Goal: Task Accomplishment & Management: Use online tool/utility

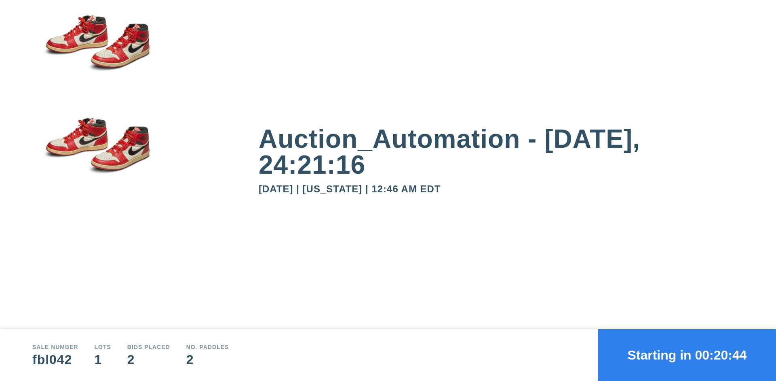
click at [687, 355] on button "Starting in 00:20:44" at bounding box center [687, 355] width 178 height 52
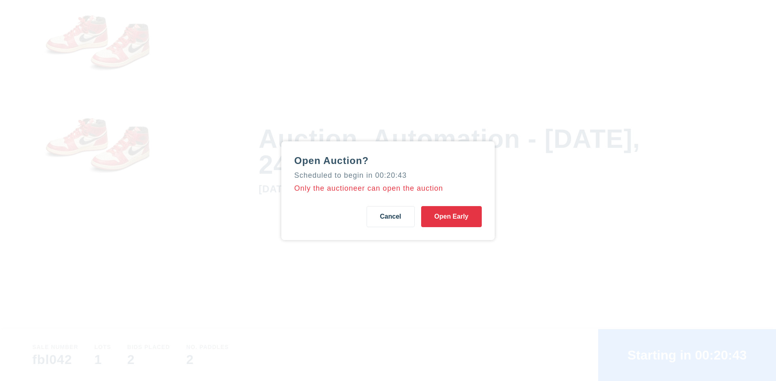
click at [452, 216] on button "Open Early" at bounding box center [451, 216] width 61 height 21
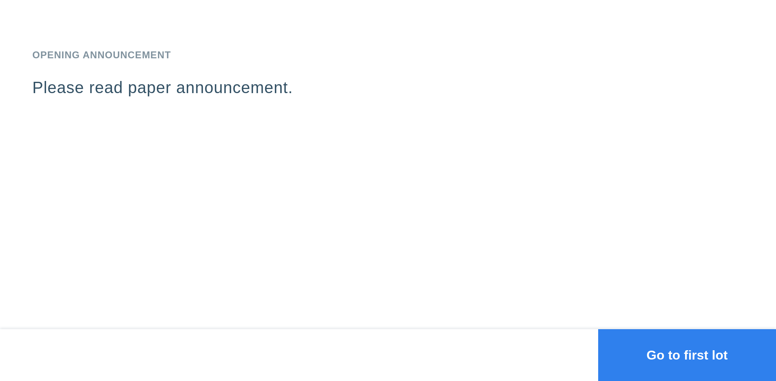
click at [687, 355] on button "Go to first lot" at bounding box center [687, 355] width 178 height 52
